Goal: Task Accomplishment & Management: Manage account settings

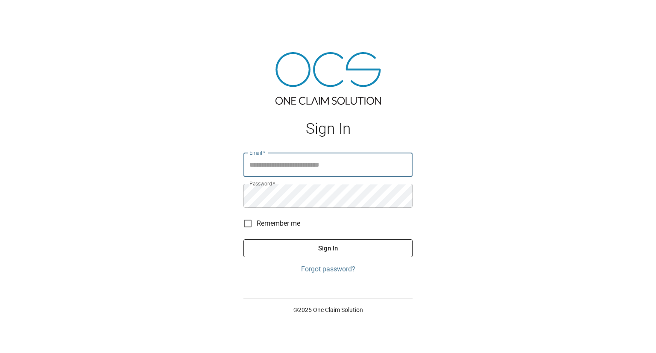
type input "**********"
click at [325, 252] on button "Sign In" at bounding box center [327, 248] width 169 height 18
